Goal: Leave review/rating

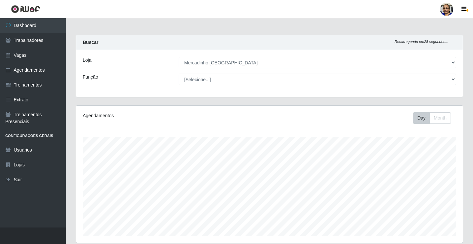
select select "345"
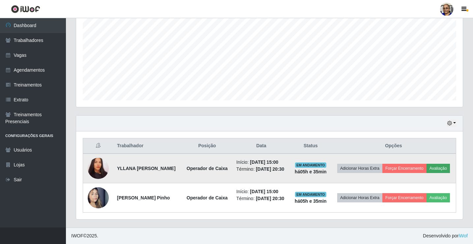
scroll to position [137, 387]
click at [427, 168] on button "Avaliação" at bounding box center [438, 167] width 23 height 9
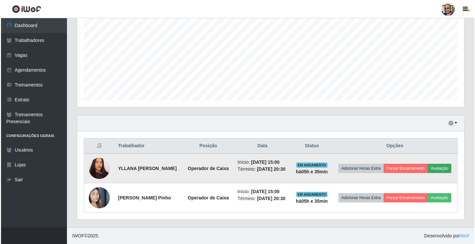
scroll to position [137, 383]
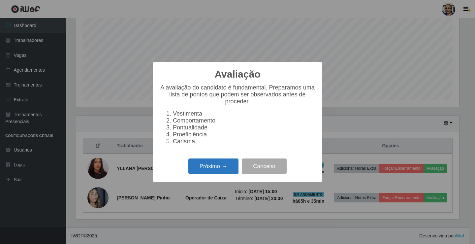
click at [228, 170] on button "Próximo →" at bounding box center [213, 165] width 50 height 15
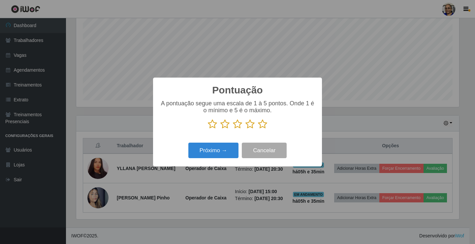
scroll to position [329463, 329217]
click at [265, 126] on icon at bounding box center [262, 124] width 9 height 10
click at [258, 129] on input "radio" at bounding box center [258, 129] width 0 height 0
click at [219, 149] on button "Próximo →" at bounding box center [213, 149] width 50 height 15
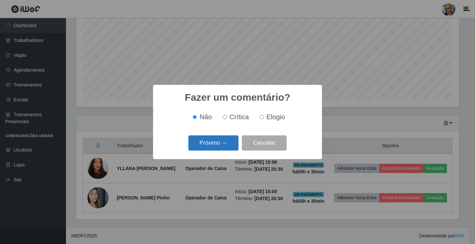
click at [221, 147] on button "Próximo →" at bounding box center [213, 142] width 50 height 15
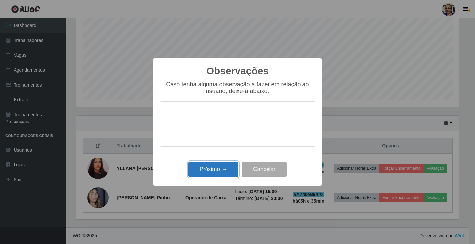
click at [223, 172] on button "Próximo →" at bounding box center [213, 169] width 50 height 15
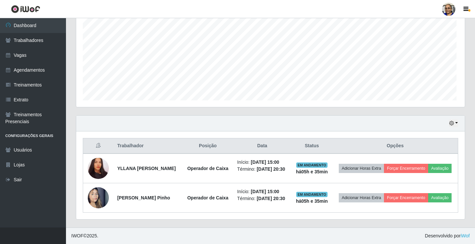
scroll to position [137, 387]
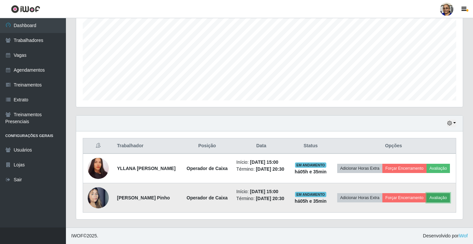
click at [427, 200] on button "Avaliação" at bounding box center [438, 197] width 23 height 9
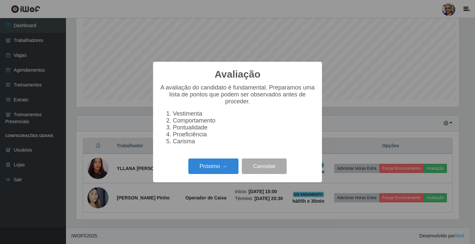
scroll to position [137, 383]
click at [217, 167] on button "Próximo →" at bounding box center [213, 165] width 50 height 15
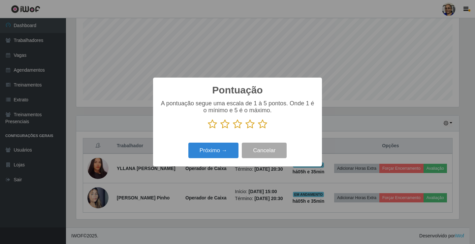
scroll to position [329463, 329217]
click at [263, 122] on icon at bounding box center [262, 124] width 9 height 10
click at [258, 129] on input "radio" at bounding box center [258, 129] width 0 height 0
click at [214, 154] on button "Próximo →" at bounding box center [213, 149] width 50 height 15
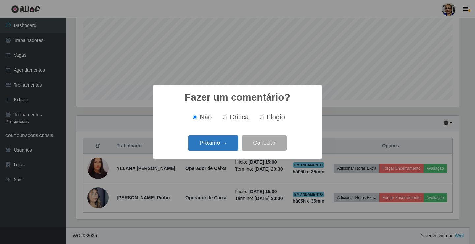
click at [220, 149] on button "Próximo →" at bounding box center [213, 142] width 50 height 15
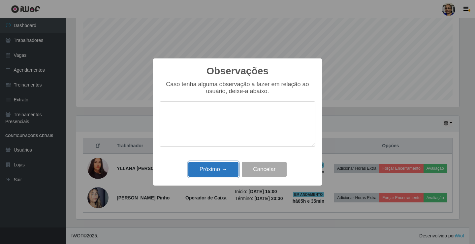
click at [222, 177] on button "Próximo →" at bounding box center [213, 169] width 50 height 15
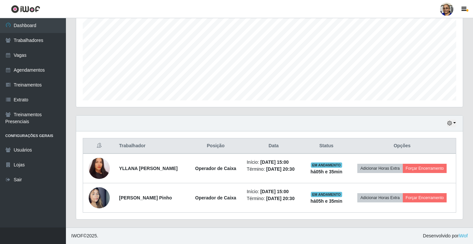
scroll to position [135, 0]
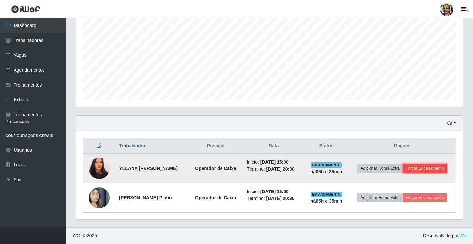
click at [440, 167] on button "Forçar Encerramento" at bounding box center [425, 167] width 44 height 9
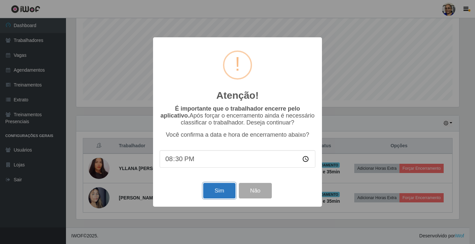
click at [221, 192] on button "Sim" at bounding box center [219, 190] width 32 height 15
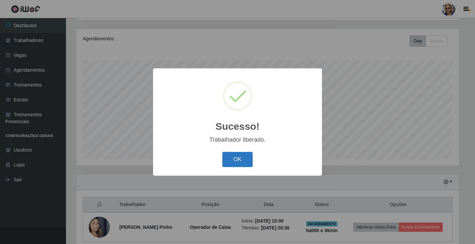
click at [237, 159] on button "OK" at bounding box center [237, 159] width 31 height 15
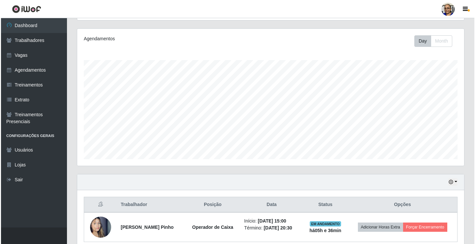
scroll to position [106, 0]
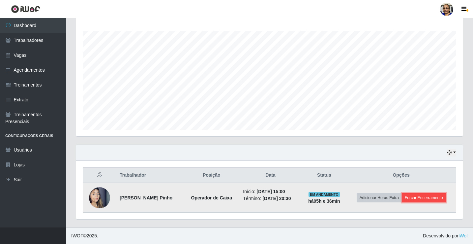
click at [440, 195] on button "Forçar Encerramento" at bounding box center [424, 197] width 44 height 9
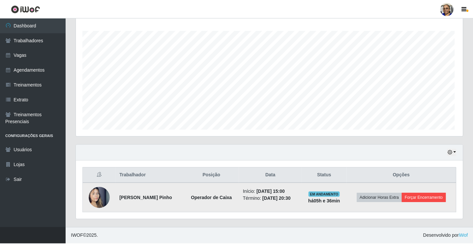
scroll to position [137, 383]
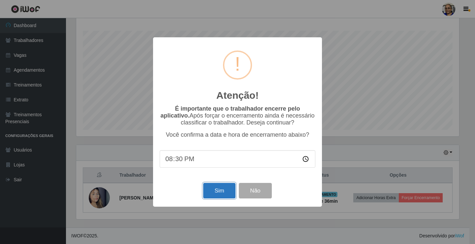
click at [217, 189] on button "Sim" at bounding box center [219, 190] width 32 height 15
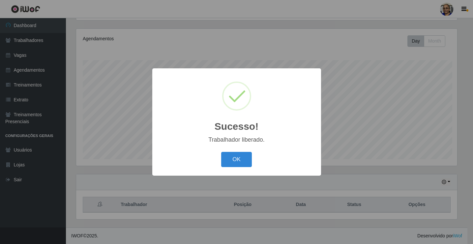
scroll to position [0, 0]
click at [236, 162] on button "OK" at bounding box center [237, 159] width 31 height 15
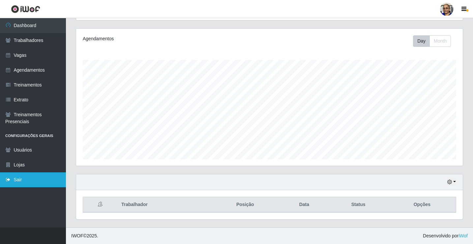
click at [22, 177] on link "Sair" at bounding box center [33, 179] width 66 height 15
